Goal: Information Seeking & Learning: Learn about a topic

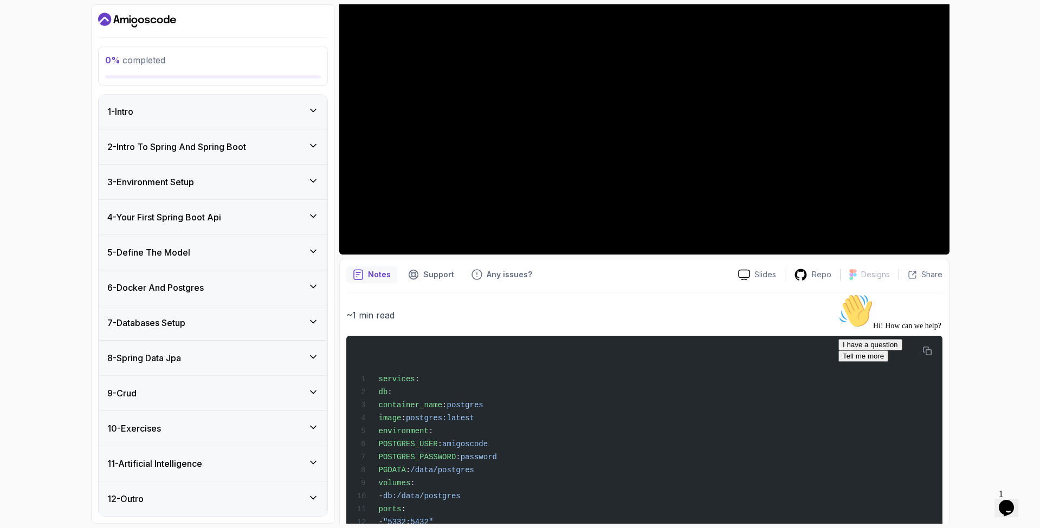
scroll to position [1, 0]
click at [181, 431] on div "10 - Exercises" at bounding box center [212, 428] width 211 height 13
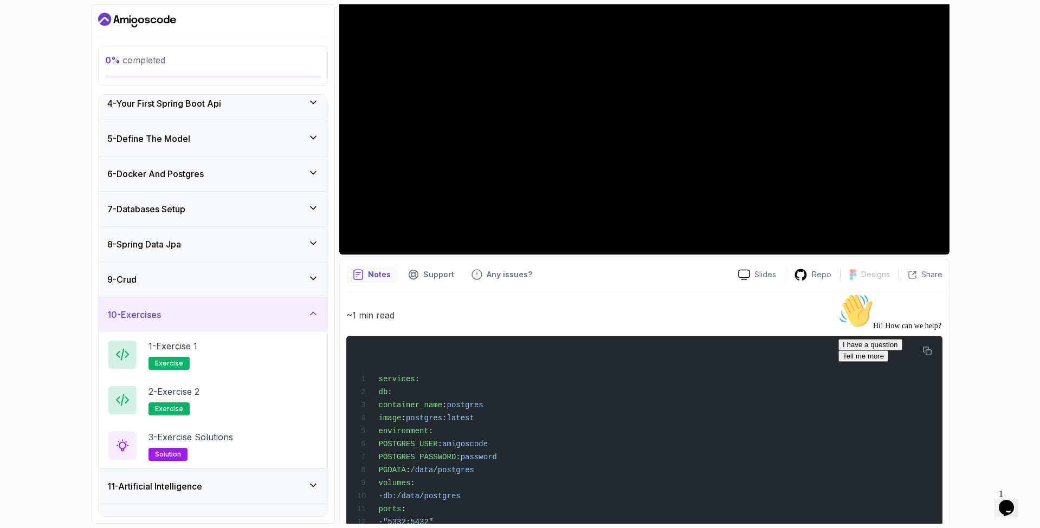
click at [213, 281] on div "9 - Crud" at bounding box center [212, 279] width 211 height 13
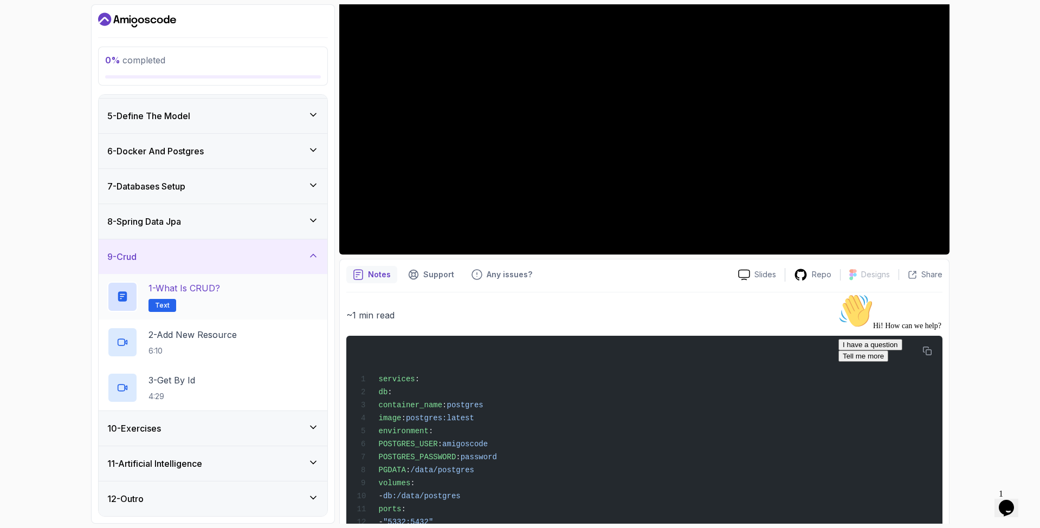
scroll to position [137, 0]
click at [215, 294] on p "1 - What is CRUD?" at bounding box center [185, 288] width 72 height 13
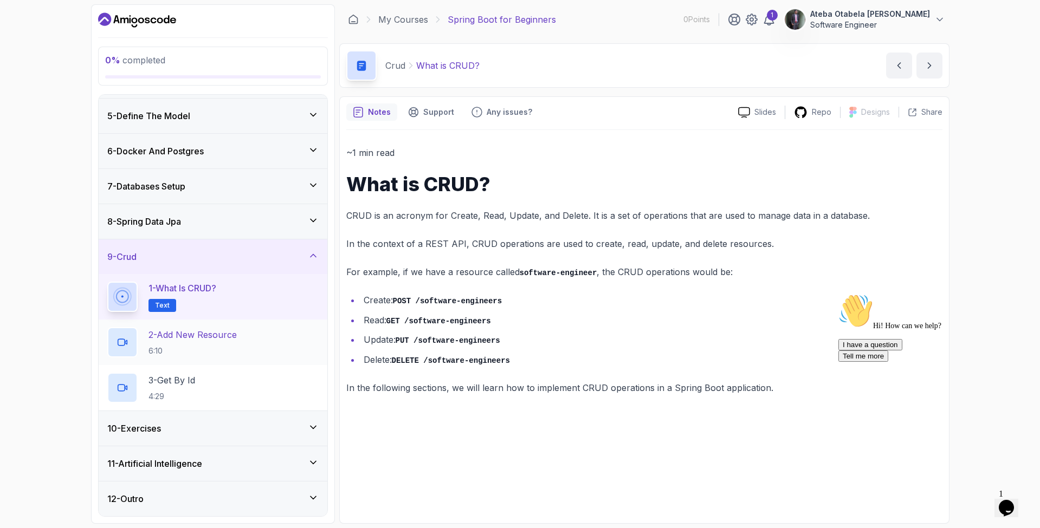
click at [220, 338] on p "2 - Add New Resource" at bounding box center [193, 334] width 88 height 13
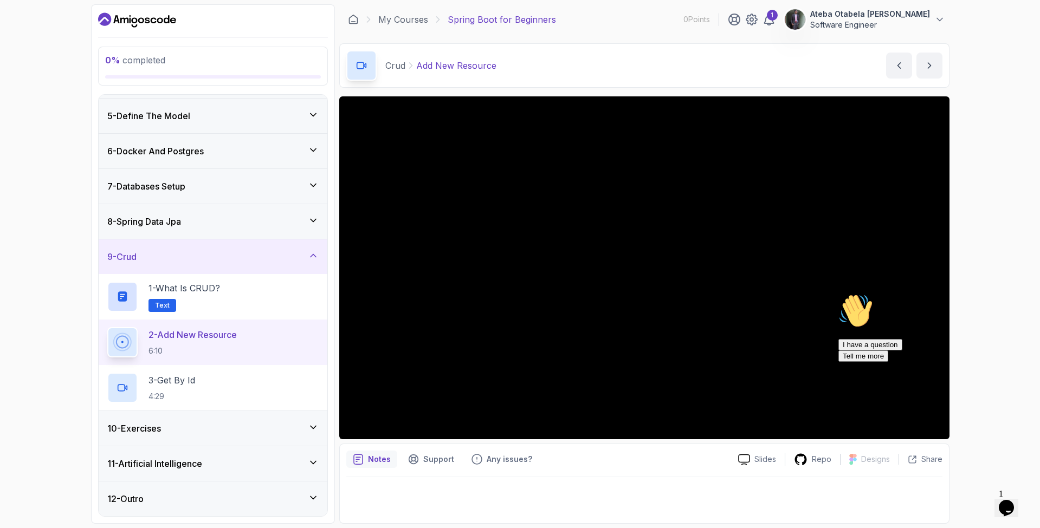
click at [839, 294] on icon "Chat attention grabber" at bounding box center [839, 294] width 0 height 0
click at [968, 37] on div "0 % completed 1 - Intro 2 - Intro To Spring And Spring Boot 3 - Environment Set…" at bounding box center [520, 264] width 1040 height 528
click at [137, 57] on span "0 % completed" at bounding box center [135, 60] width 60 height 11
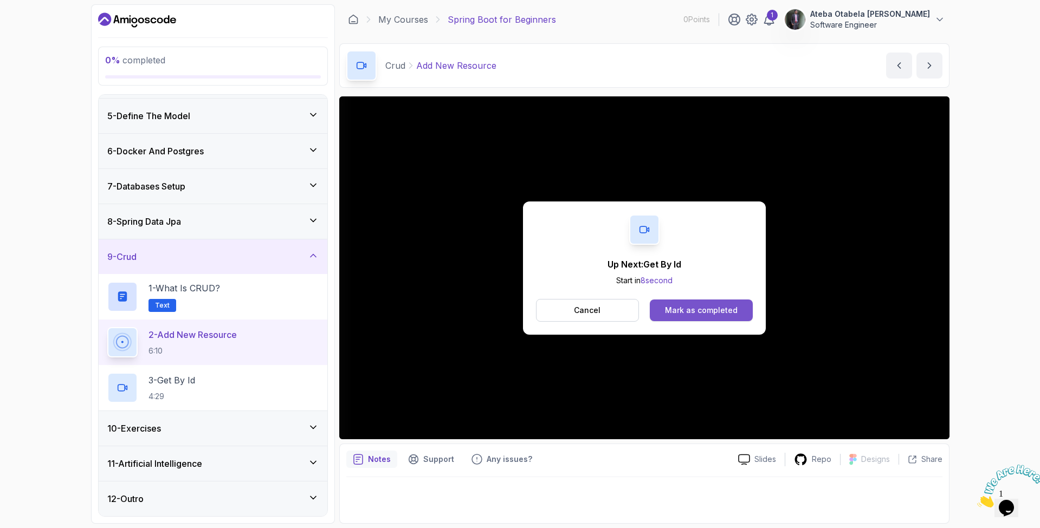
click at [682, 311] on div "Mark as completed" at bounding box center [701, 310] width 73 height 11
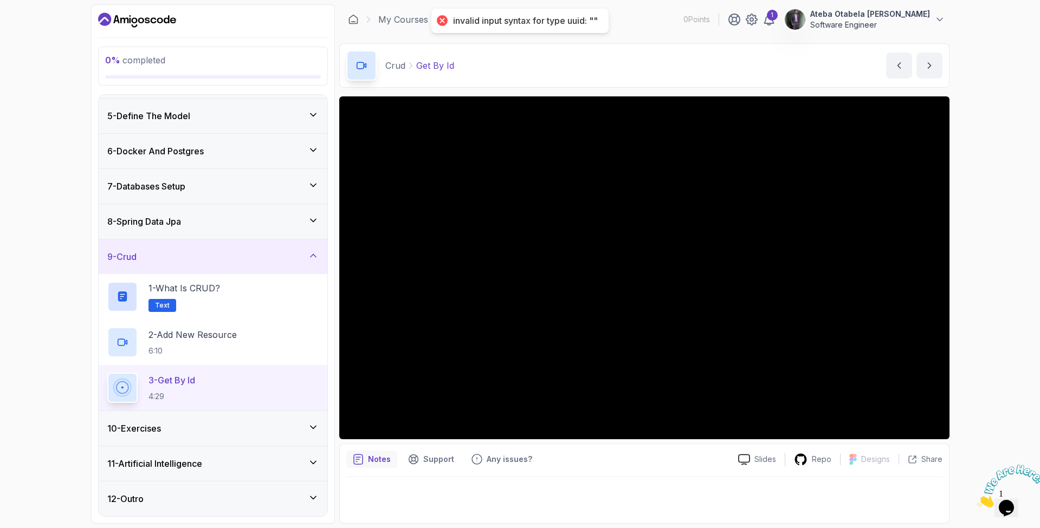
click at [212, 113] on div "5 - Define The Model" at bounding box center [212, 115] width 211 height 13
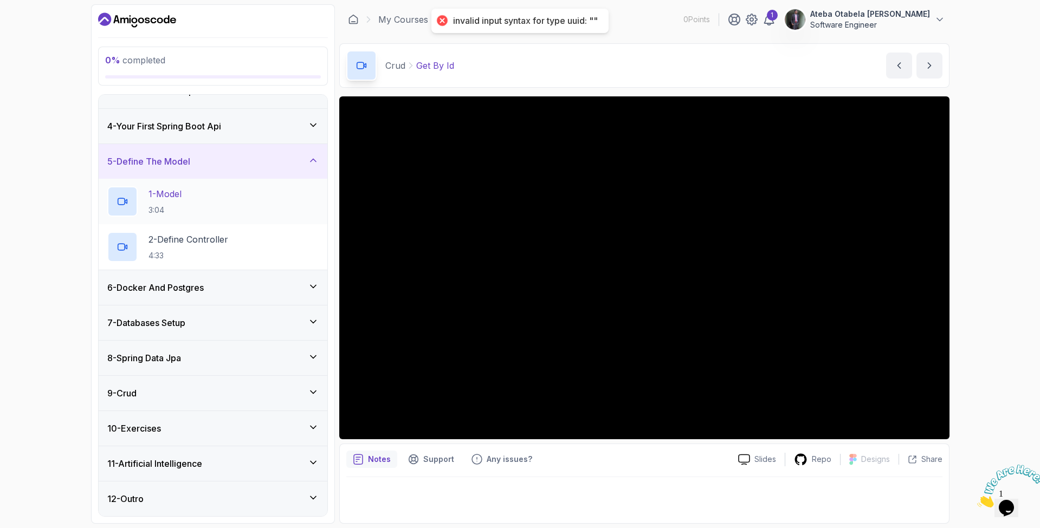
click at [186, 186] on div "1 - Model 3:04" at bounding box center [212, 201] width 211 height 30
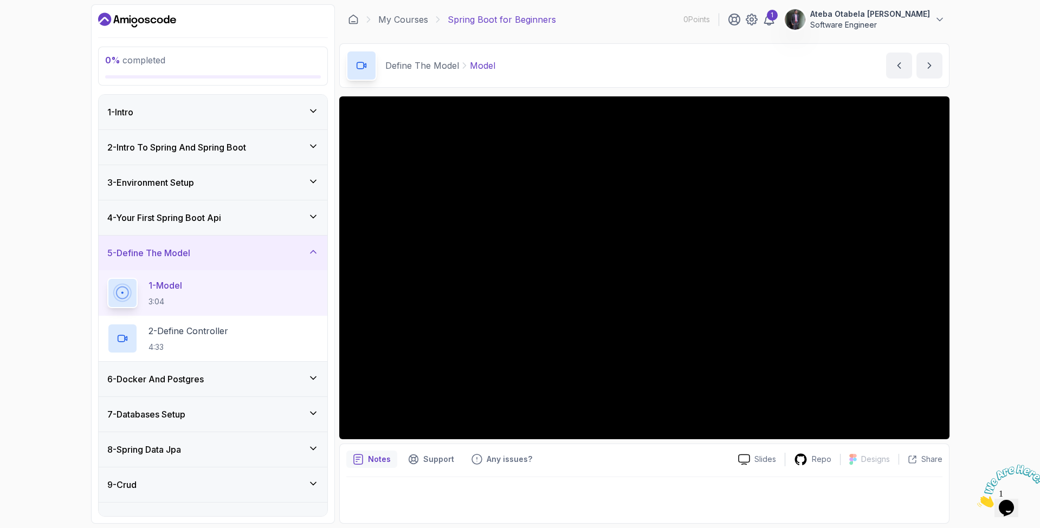
click at [262, 108] on div "1 - Intro" at bounding box center [212, 112] width 211 height 13
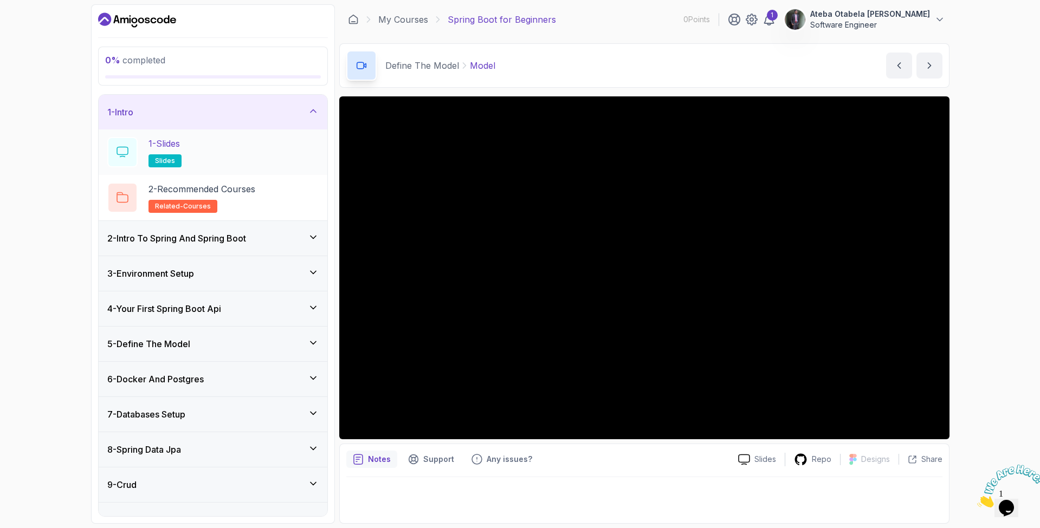
click at [227, 147] on div "1 - Slides slides" at bounding box center [212, 152] width 211 height 30
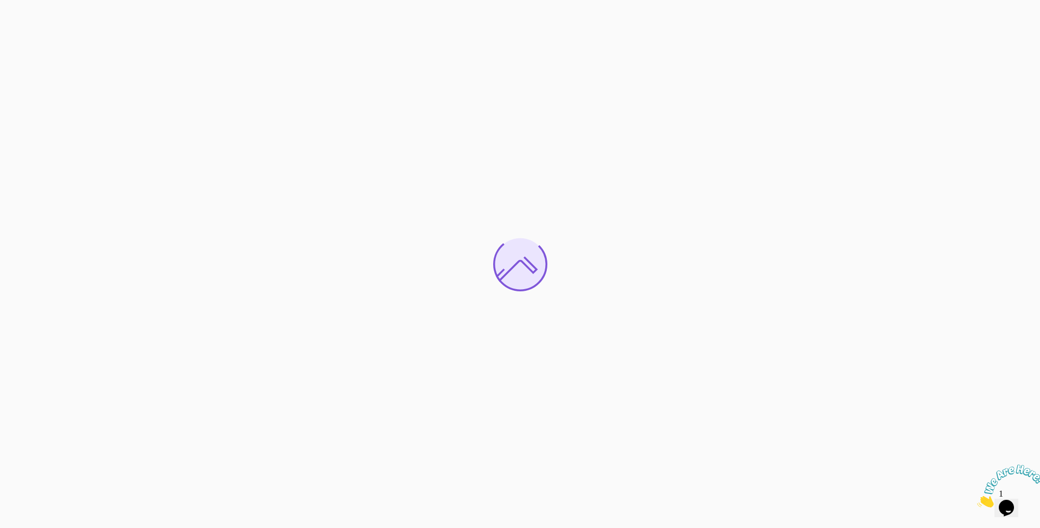
click at [977, 500] on icon "Close" at bounding box center [977, 504] width 0 height 9
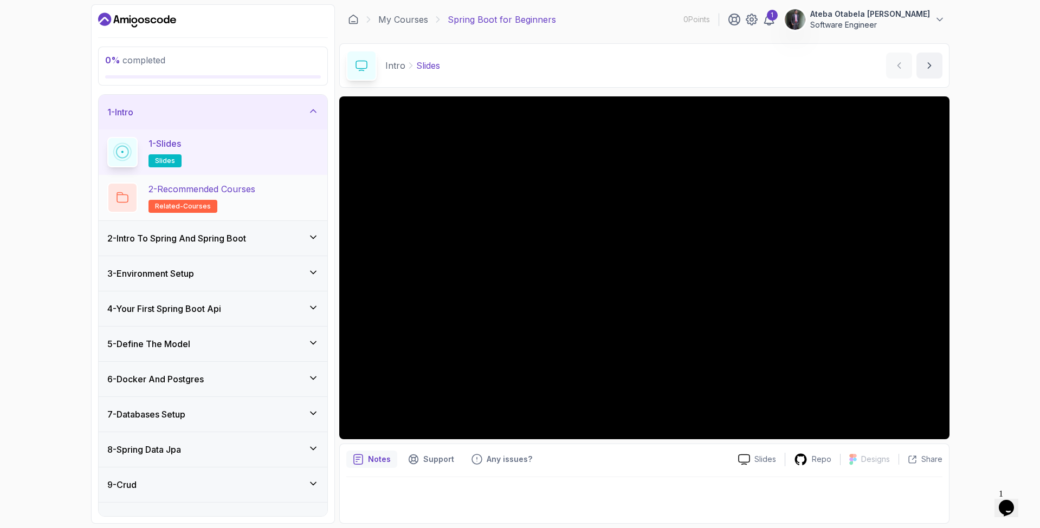
click at [242, 186] on p "2 - Recommended Courses" at bounding box center [202, 189] width 107 height 13
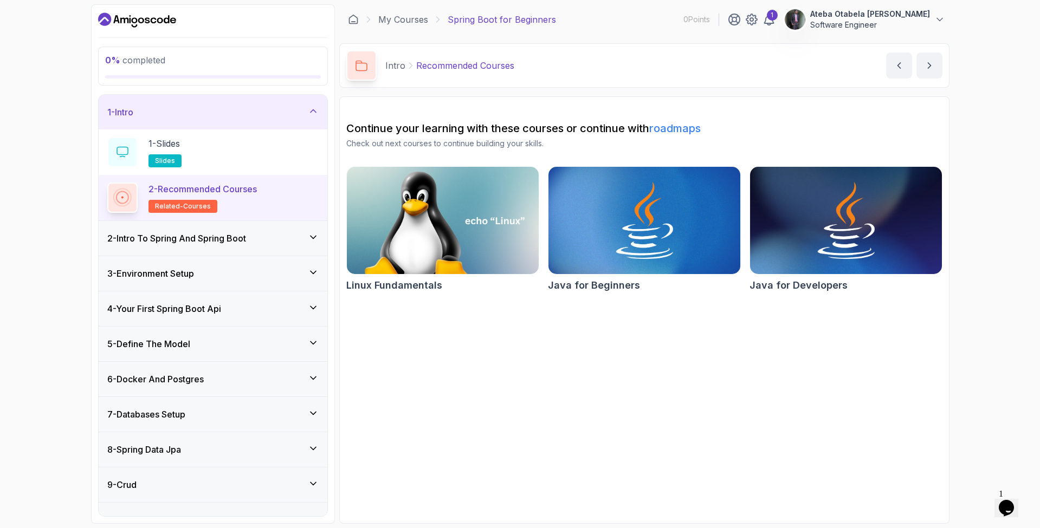
click at [266, 233] on div "2 - Intro To Spring And Spring Boot" at bounding box center [212, 238] width 211 height 13
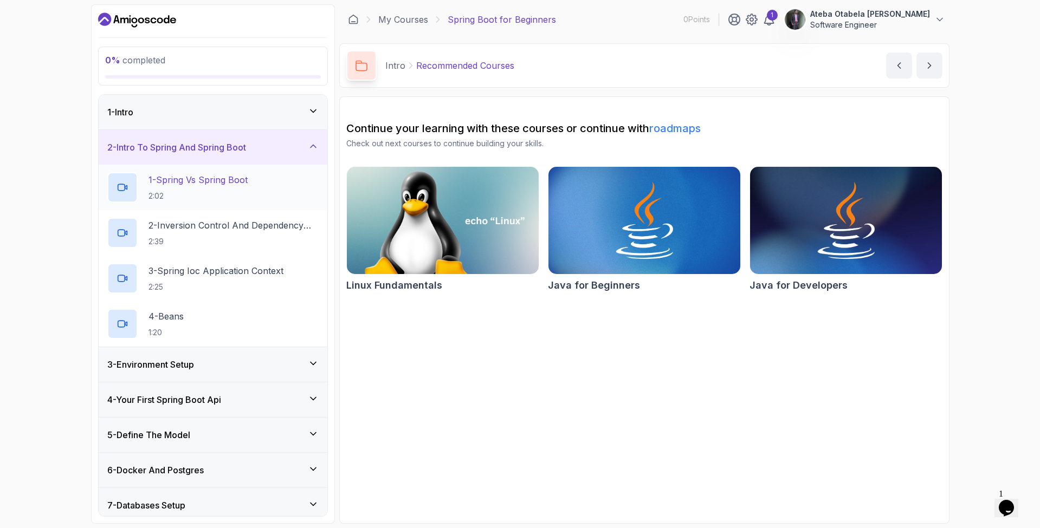
scroll to position [24, 0]
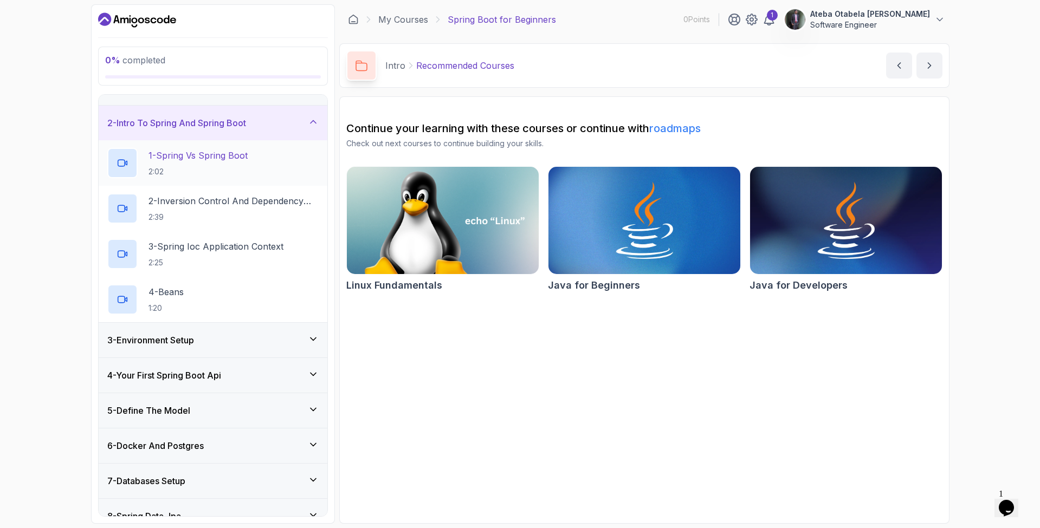
click at [242, 162] on h2 "1 - Spring Vs Spring Boot 2:02" at bounding box center [198, 163] width 99 height 28
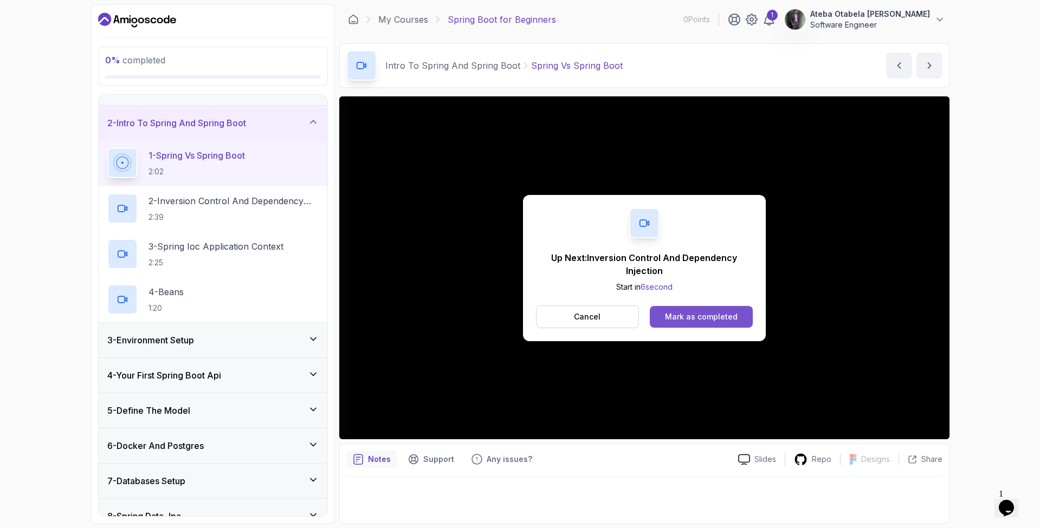
click at [721, 320] on div "Mark as completed" at bounding box center [701, 317] width 73 height 11
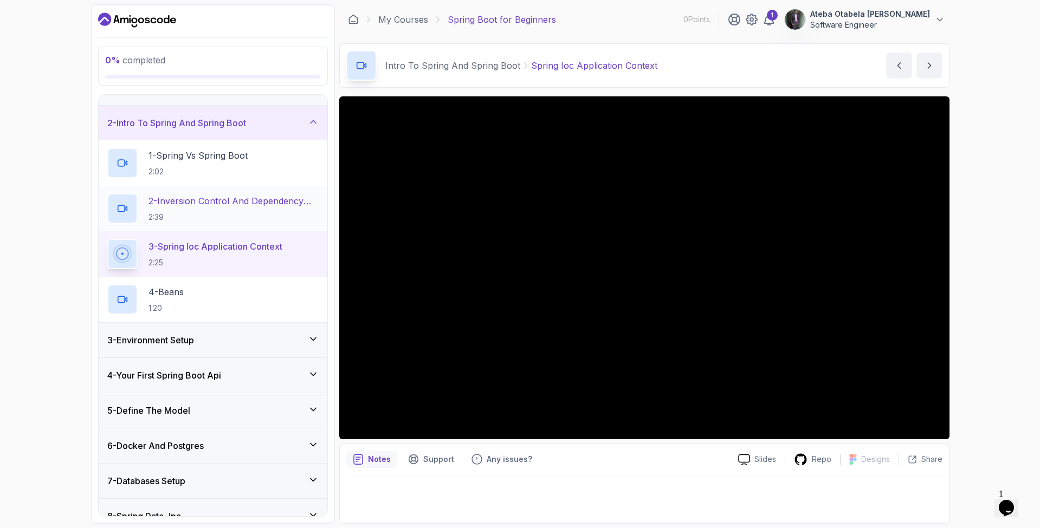
click at [212, 202] on p "2 - Inversion Control And Dependency Injection" at bounding box center [234, 201] width 170 height 13
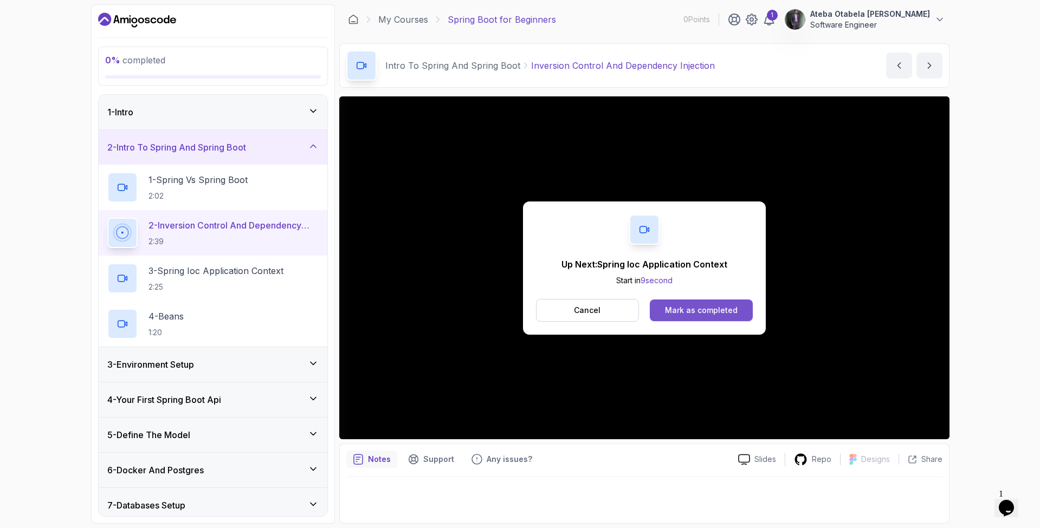
click at [731, 312] on div "Mark as completed" at bounding box center [701, 310] width 73 height 11
